Goal: Information Seeking & Learning: Learn about a topic

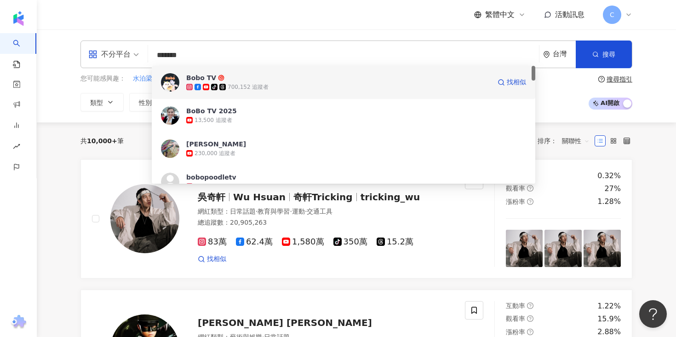
click at [316, 86] on div "tiktok-icon 700,152 追蹤者" at bounding box center [338, 86] width 305 height 9
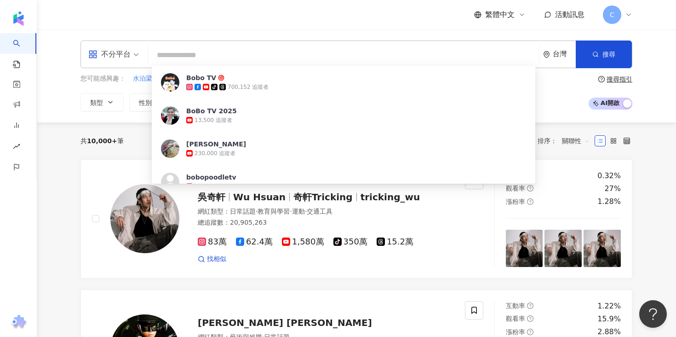
paste input "**********"
type input "**********"
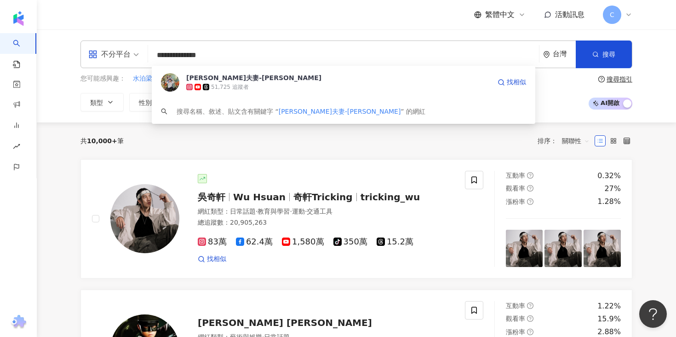
click at [275, 83] on div "51,725 追蹤者" at bounding box center [338, 86] width 305 height 9
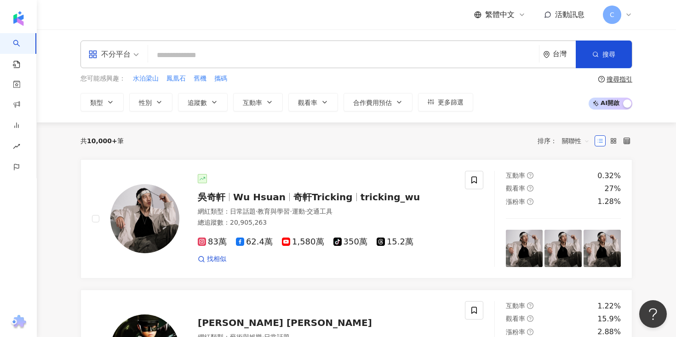
paste input "********"
type input "********"
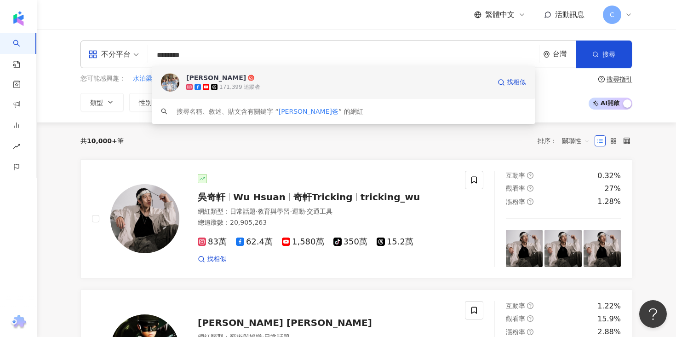
click at [262, 81] on span "[PERSON_NAME]" at bounding box center [338, 77] width 305 height 9
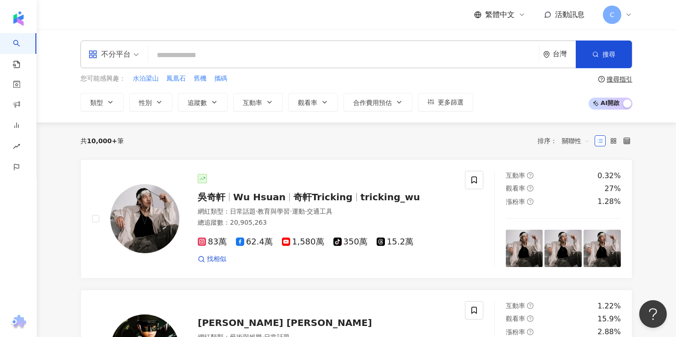
paste input "********"
type input "********"
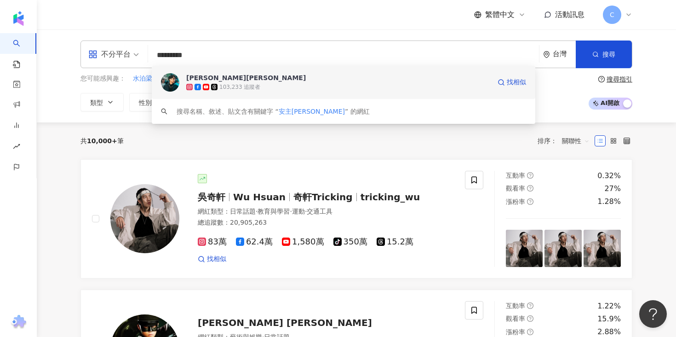
click at [254, 81] on span "王芳晟 Andrew" at bounding box center [338, 77] width 305 height 9
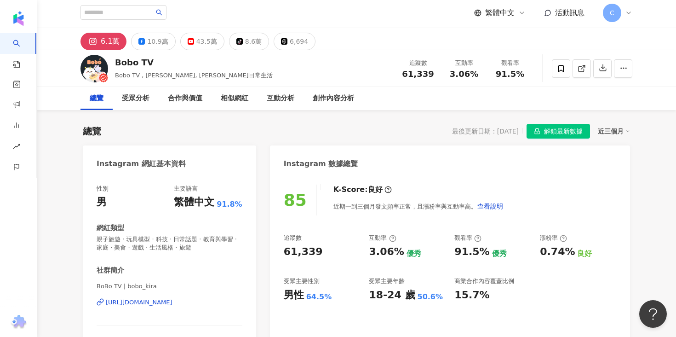
scroll to position [21, 0]
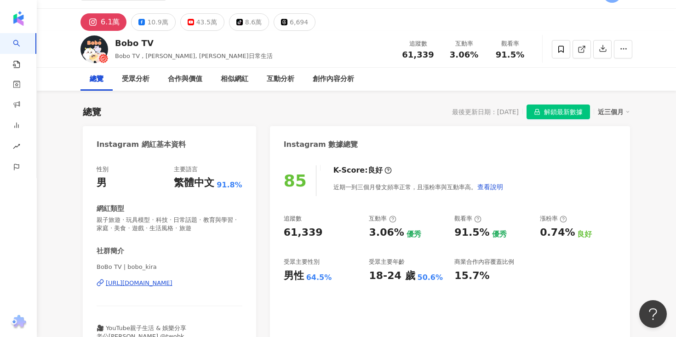
click at [158, 279] on div "https://www.instagram.com/bobo_kira/" at bounding box center [139, 283] width 67 height 8
click at [144, 79] on div "受眾分析" at bounding box center [136, 79] width 28 height 11
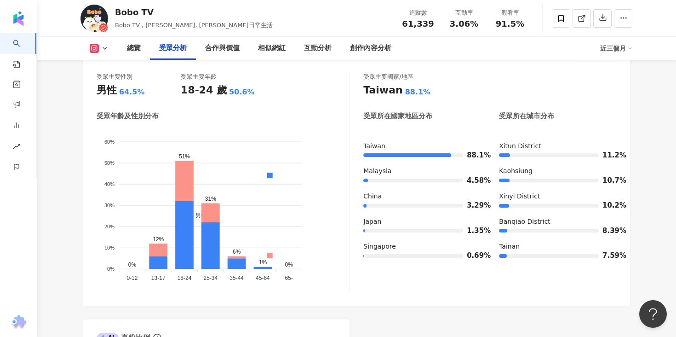
scroll to position [852, 0]
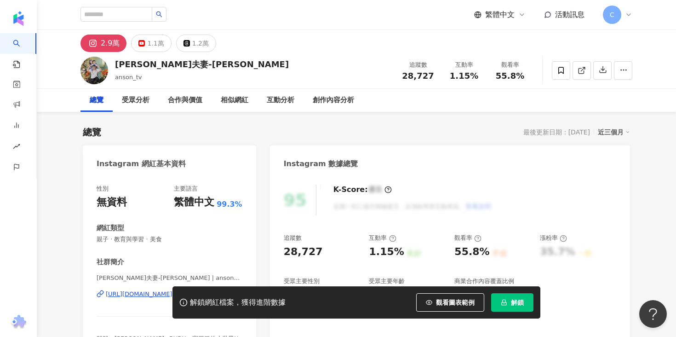
click at [508, 300] on button "解鎖" at bounding box center [512, 302] width 42 height 18
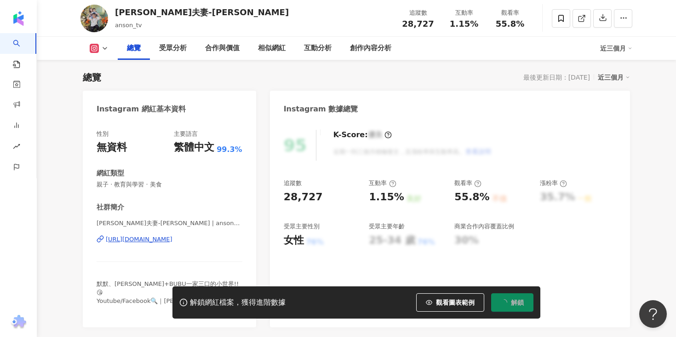
scroll to position [66, 0]
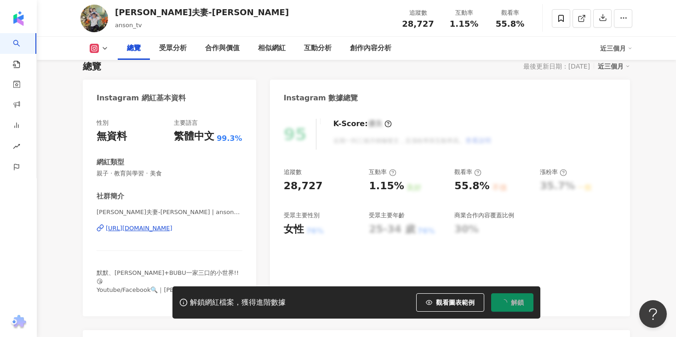
click at [173, 226] on div "https://www.instagram.com/anson_tv/" at bounding box center [139, 228] width 67 height 8
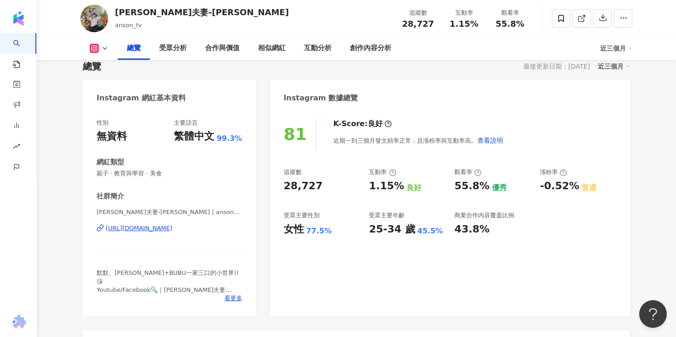
click at [129, 8] on div "默森夫妻-Anson" at bounding box center [202, 12] width 174 height 12
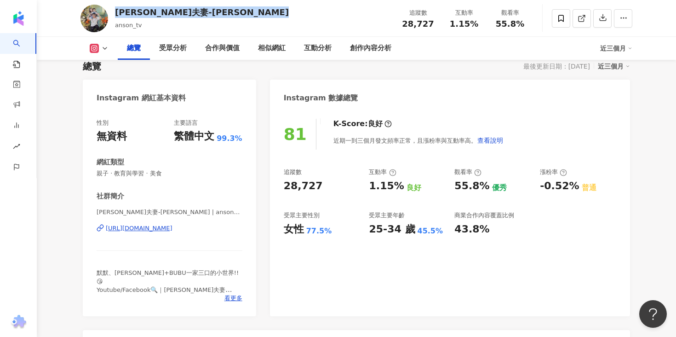
click at [129, 8] on div "默森夫妻-Anson" at bounding box center [202, 12] width 174 height 12
copy div "默森夫妻-Anson"
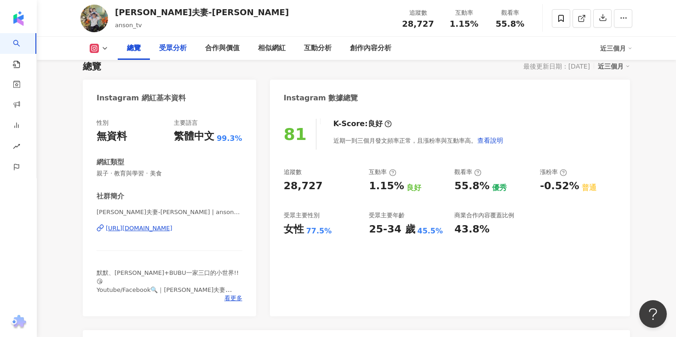
click at [173, 53] on div "受眾分析" at bounding box center [173, 48] width 28 height 11
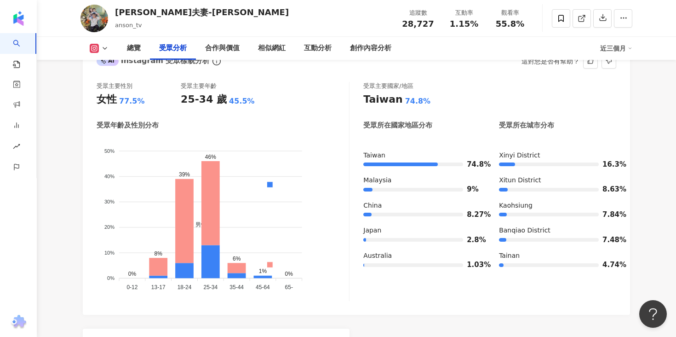
scroll to position [839, 0]
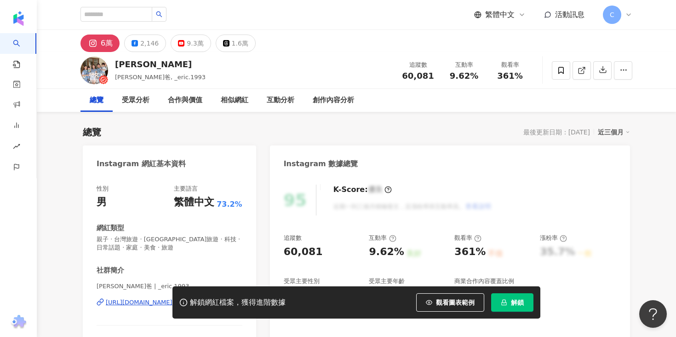
click at [509, 303] on button "解鎖" at bounding box center [512, 302] width 42 height 18
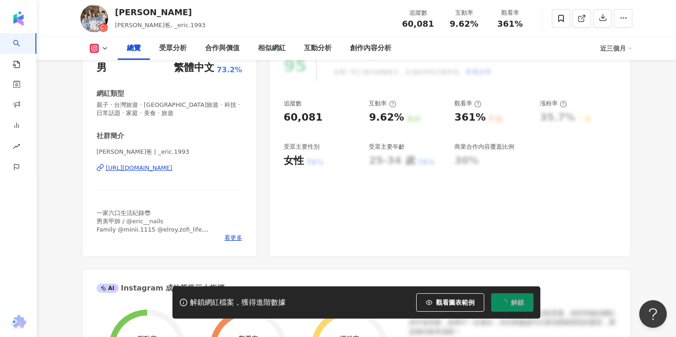
scroll to position [147, 0]
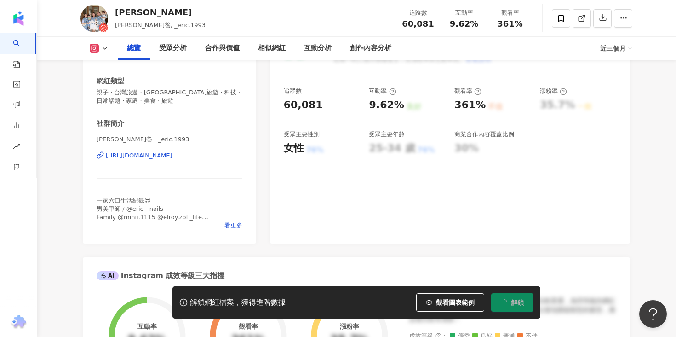
click at [173, 158] on div "[URL][DOMAIN_NAME]" at bounding box center [139, 155] width 67 height 8
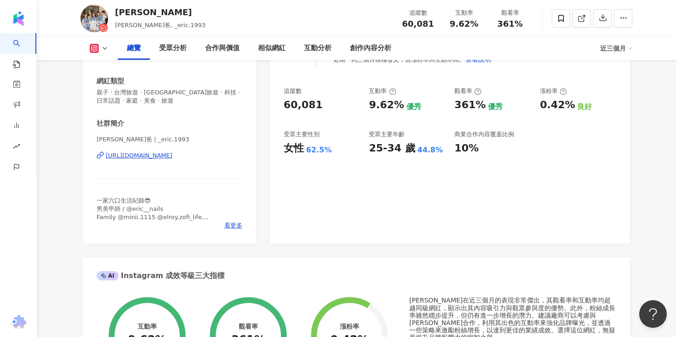
click at [118, 9] on div "Eric Lu" at bounding box center [160, 12] width 91 height 12
click at [115, 10] on div "Eric Lu 小徹爸, _eric.1993 追蹤數 60,081 互動率 9.62% 觀看率 361%" at bounding box center [356, 18] width 589 height 36
drag, startPoint x: 116, startPoint y: 26, endPoint x: 131, endPoint y: 26, distance: 15.2
click at [131, 26] on span "小徹爸, _eric.1993" at bounding box center [160, 25] width 91 height 7
copy span "小徹爸"
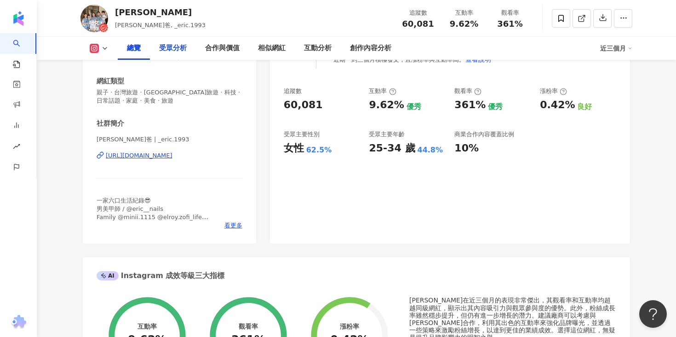
click at [177, 44] on div "受眾分析" at bounding box center [173, 48] width 28 height 11
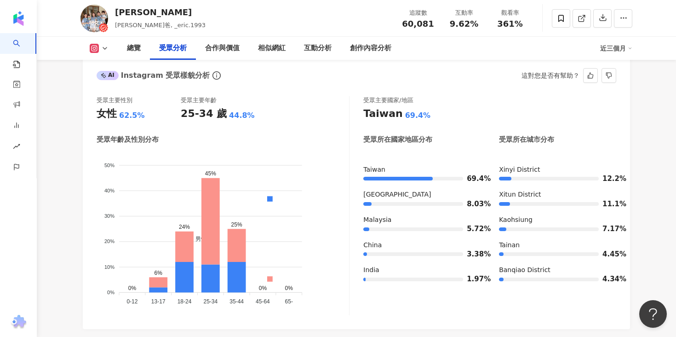
scroll to position [826, 0]
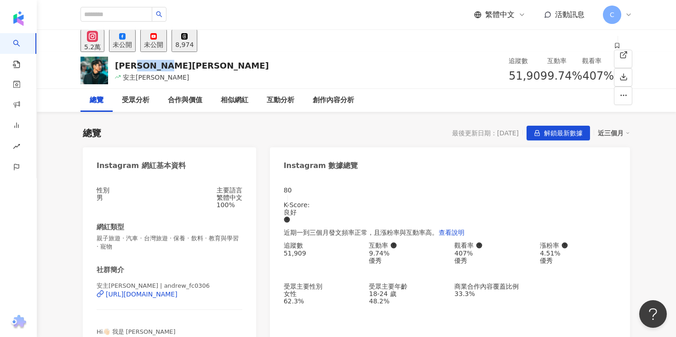
drag, startPoint x: 143, startPoint y: 64, endPoint x: 180, endPoint y: 63, distance: 37.7
click at [180, 63] on div "[PERSON_NAME][PERSON_NAME]主[PERSON_NAME] 追蹤數 51,909 互動率 9.74% 觀看率 407%" at bounding box center [356, 70] width 589 height 36
copy div "[PERSON_NAME]"
click at [167, 298] on div "[URL][DOMAIN_NAME]" at bounding box center [142, 293] width 72 height 7
click at [138, 99] on div "受眾分析" at bounding box center [136, 100] width 28 height 11
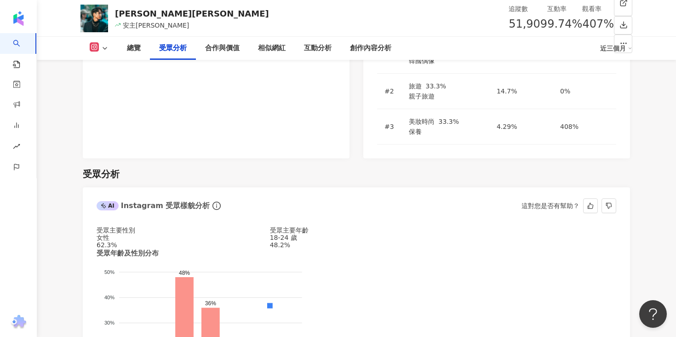
scroll to position [785, 0]
